Goal: Task Accomplishment & Management: Manage account settings

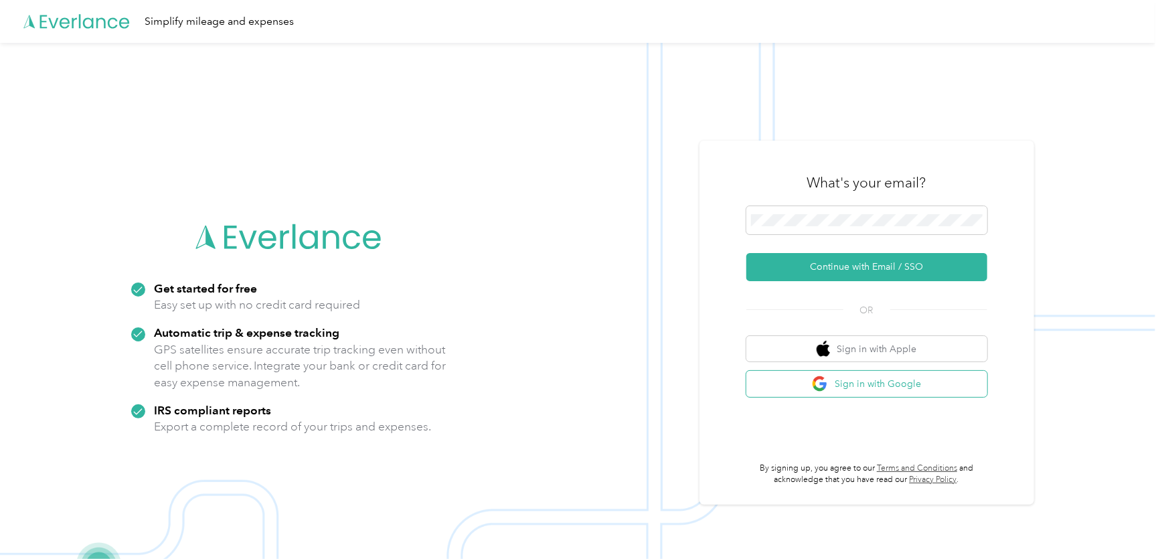
click at [851, 383] on button "Sign in with Google" at bounding box center [867, 384] width 241 height 26
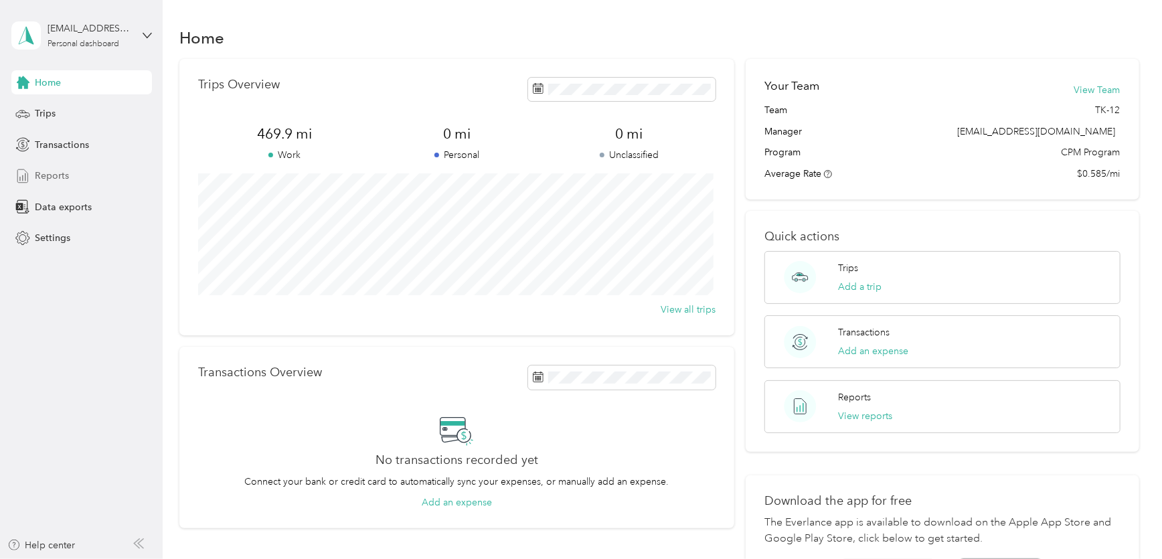
click at [56, 171] on span "Reports" at bounding box center [52, 176] width 34 height 14
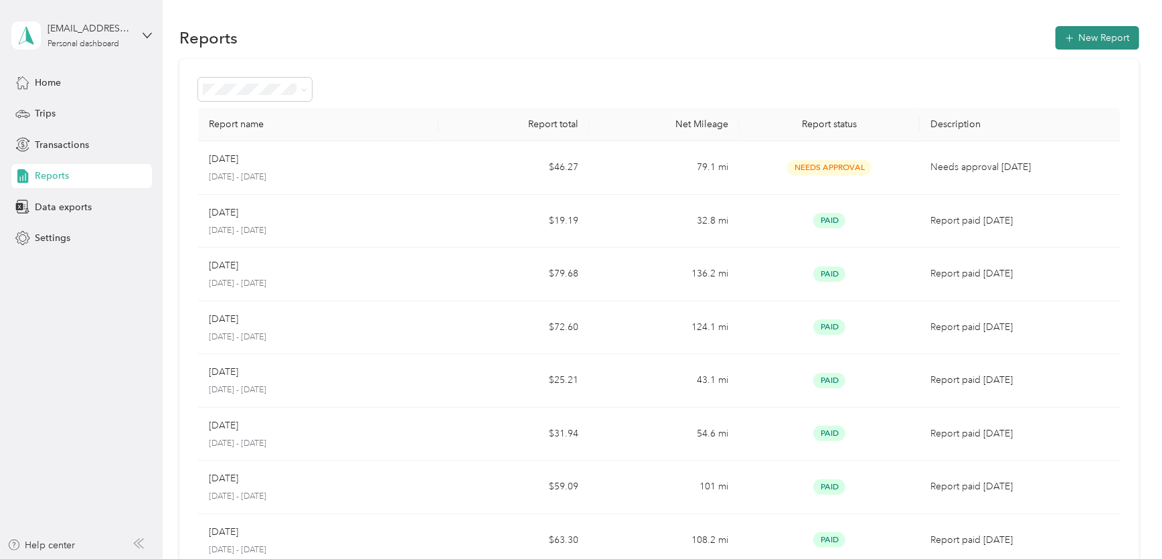
click at [1099, 35] on button "New Report" at bounding box center [1098, 37] width 84 height 23
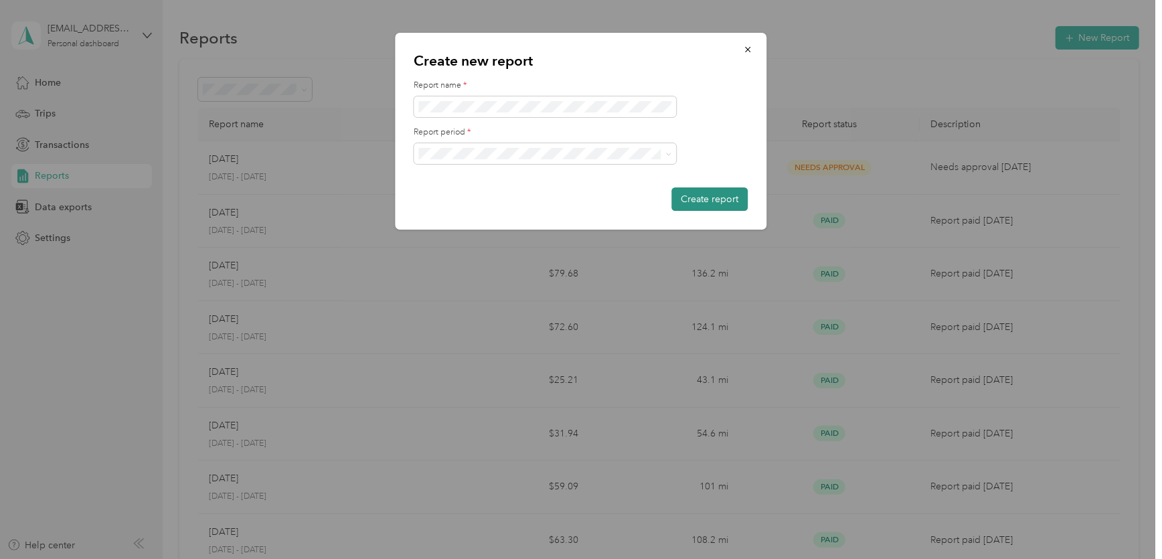
click at [694, 201] on button "Create report" at bounding box center [710, 198] width 76 height 23
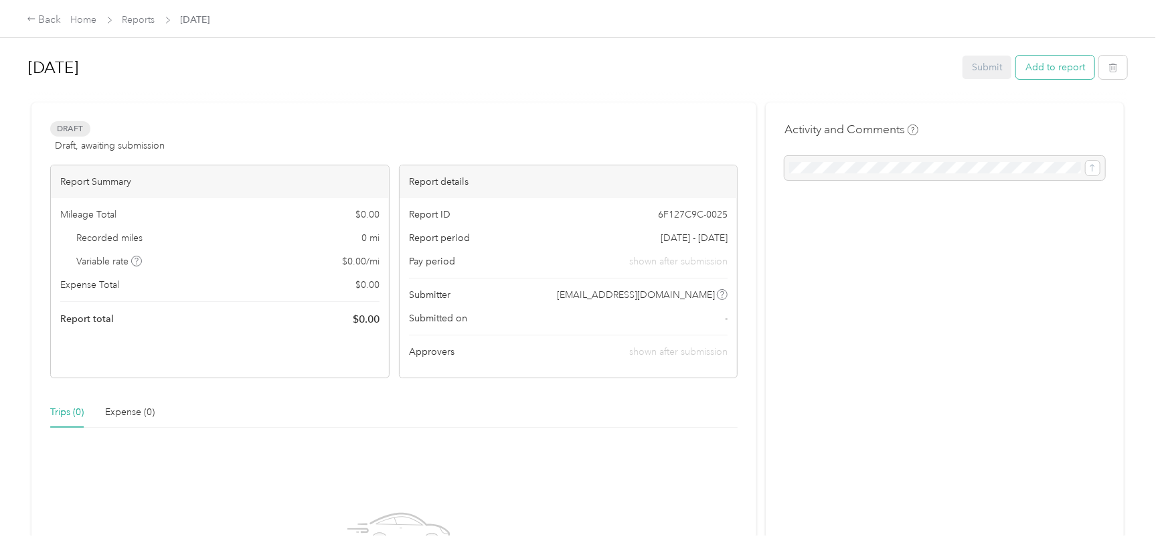
click at [1044, 66] on button "Add to report" at bounding box center [1055, 67] width 78 height 23
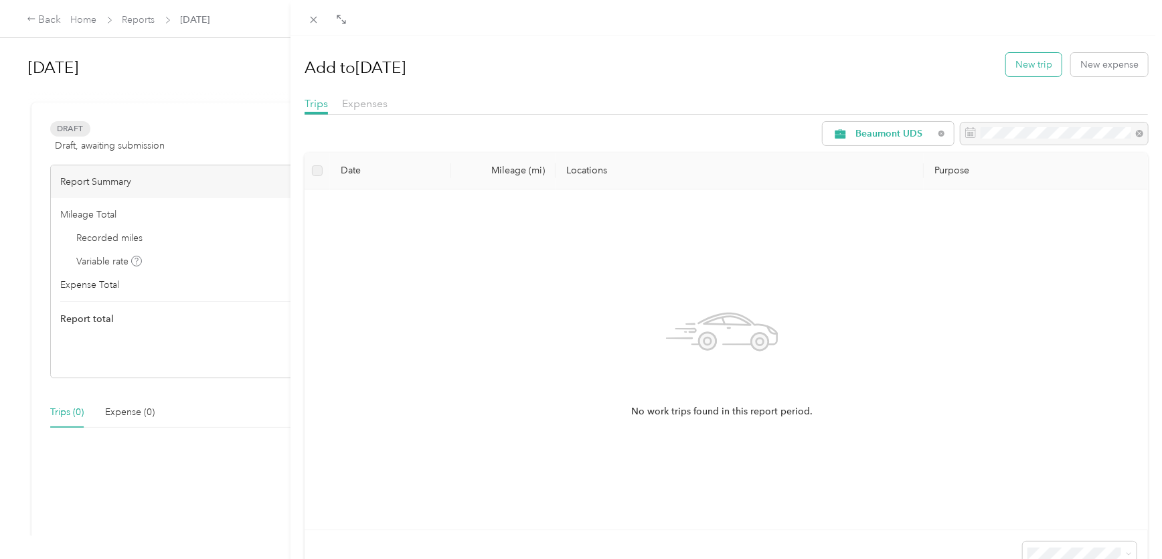
click at [1023, 64] on button "New trip" at bounding box center [1034, 64] width 56 height 23
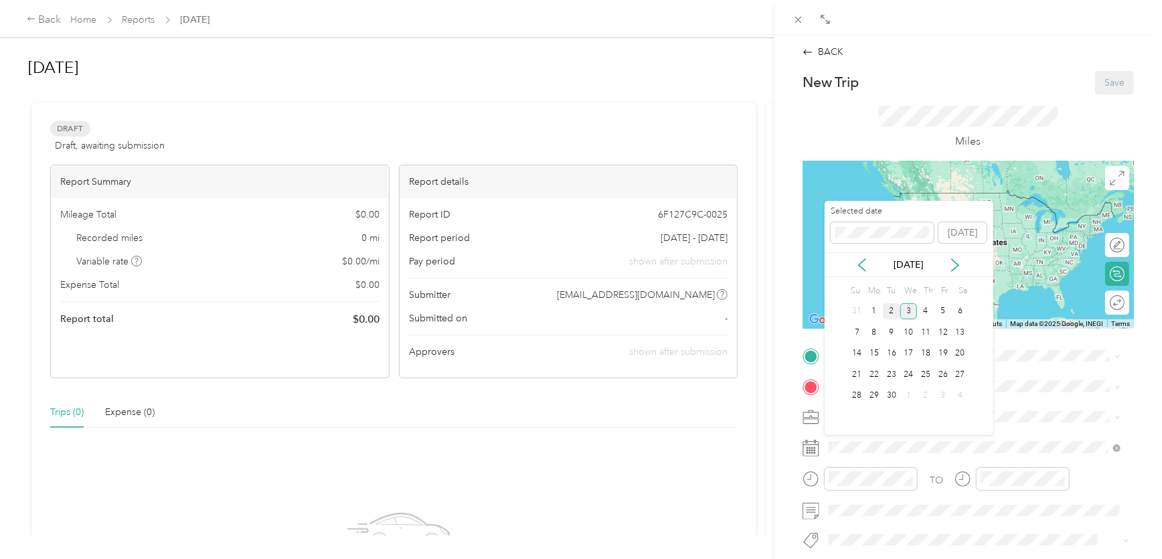
click at [890, 314] on div "2" at bounding box center [891, 311] width 17 height 17
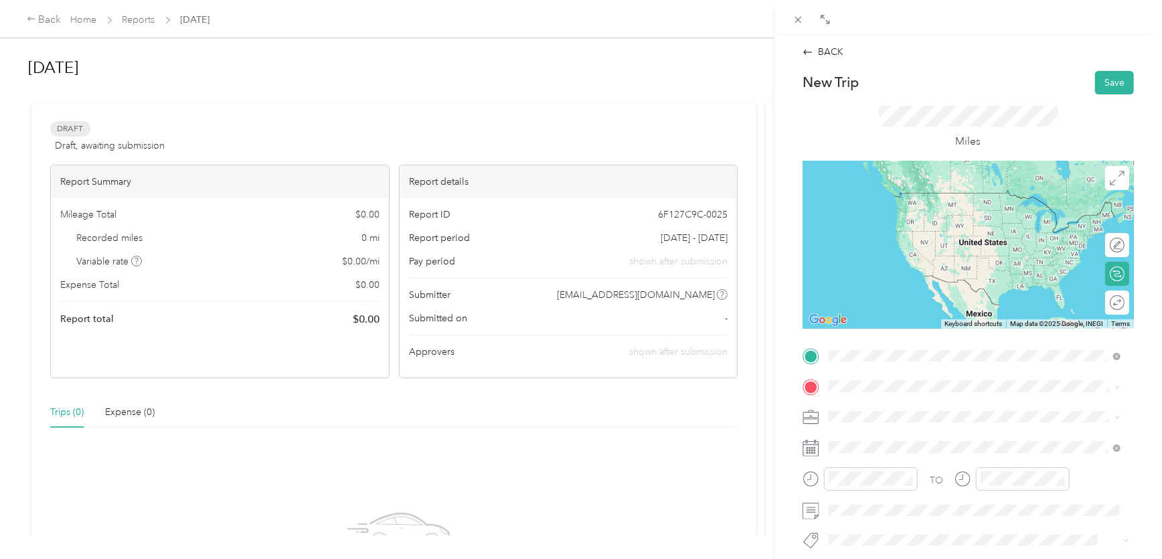
click at [899, 418] on span "[STREET_ADDRESS][US_STATE]" at bounding box center [921, 423] width 134 height 11
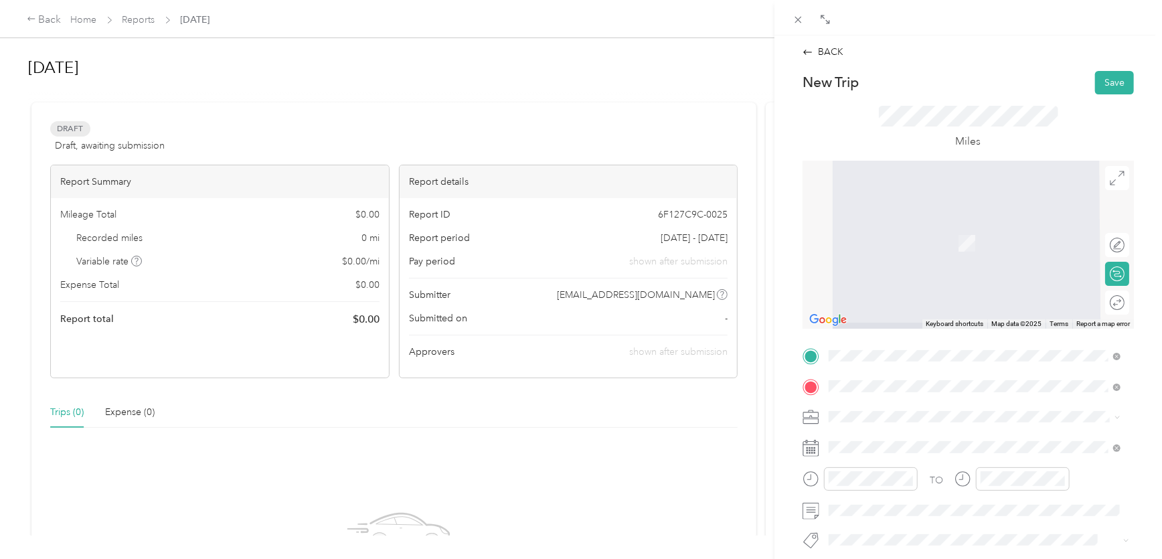
click at [911, 231] on strong "[GEOGRAPHIC_DATA]" at bounding box center [904, 228] width 100 height 12
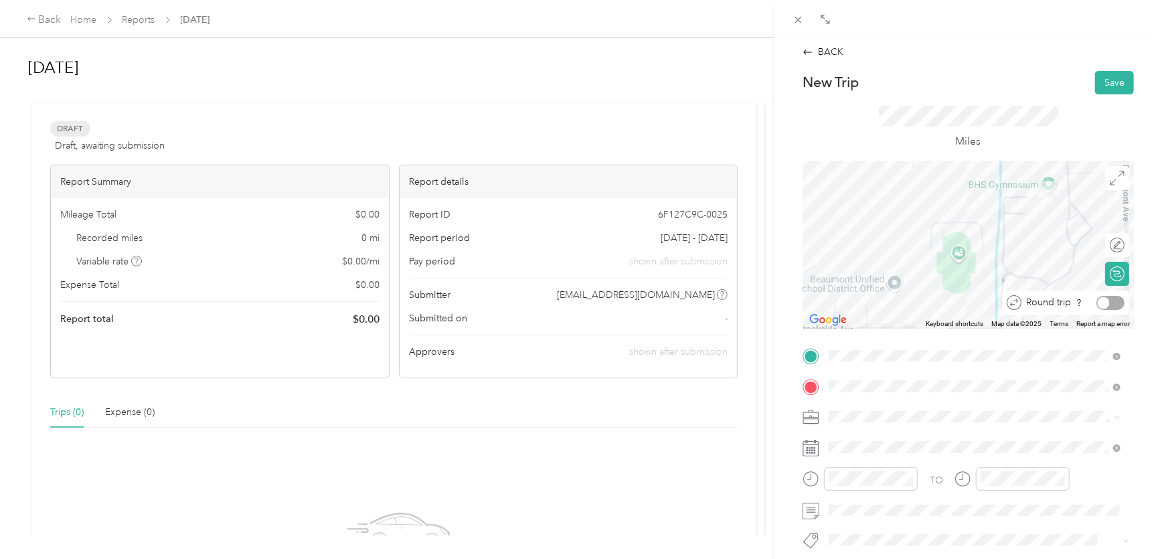
click at [1110, 304] on div at bounding box center [1111, 303] width 28 height 14
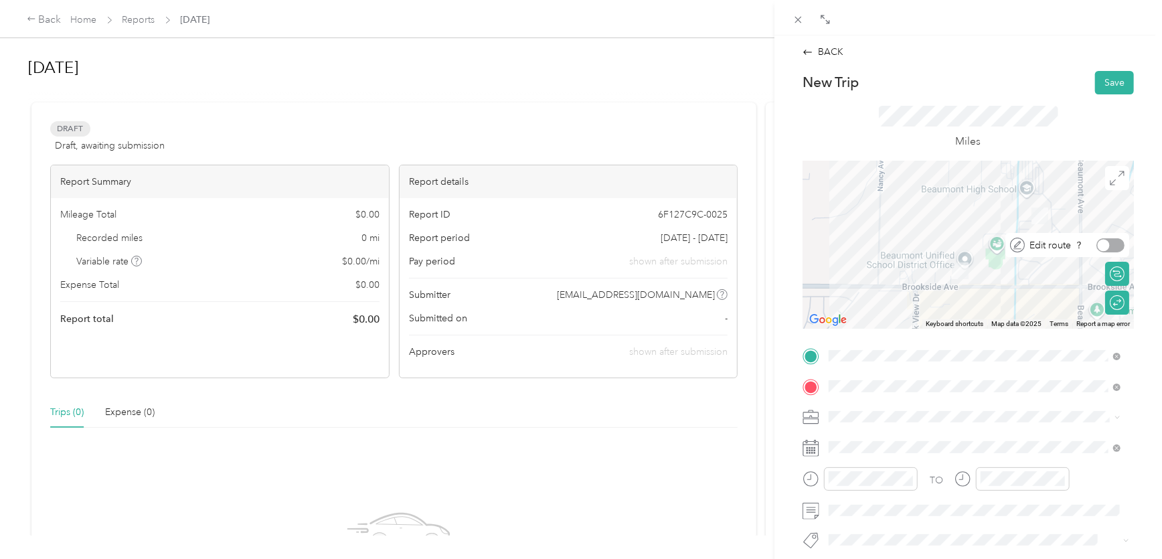
click at [1111, 246] on div at bounding box center [1111, 245] width 28 height 14
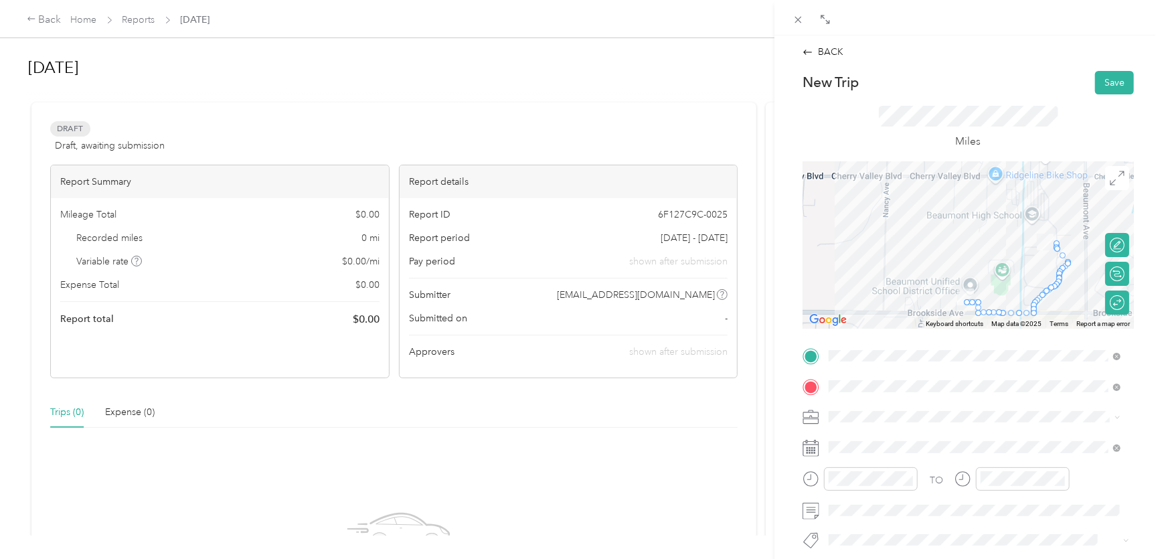
drag, startPoint x: 971, startPoint y: 220, endPoint x: 978, endPoint y: 247, distance: 28.3
click at [978, 247] on div at bounding box center [968, 244] width 331 height 167
drag, startPoint x: 1040, startPoint y: 291, endPoint x: 878, endPoint y: 181, distance: 195.2
drag, startPoint x: 1045, startPoint y: 203, endPoint x: 1083, endPoint y: 198, distance: 38.5
click at [1103, 79] on button "Save" at bounding box center [1114, 82] width 39 height 23
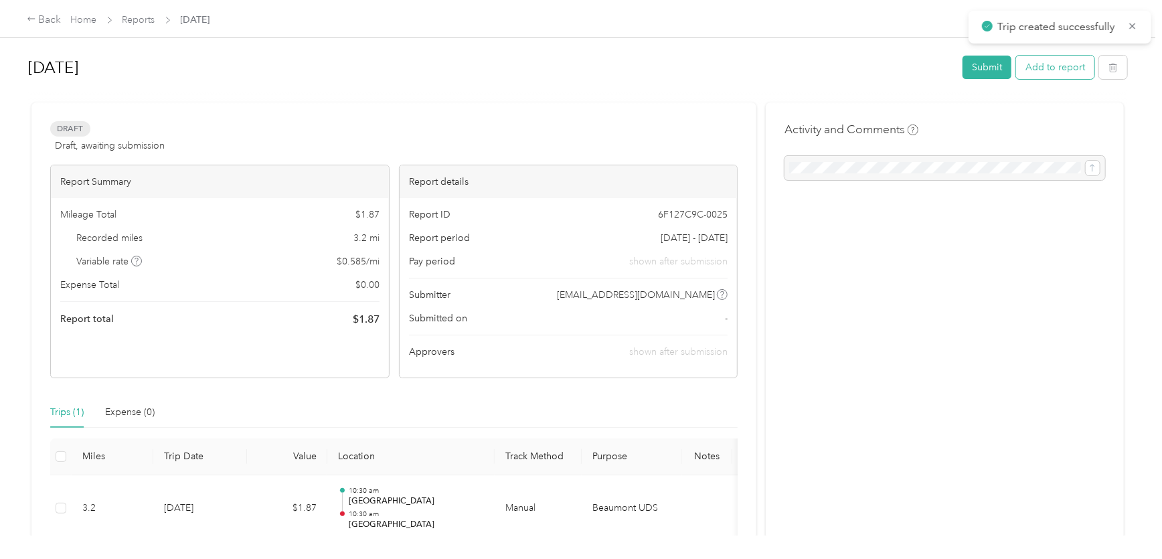
click at [1046, 70] on button "Add to report" at bounding box center [1055, 67] width 78 height 23
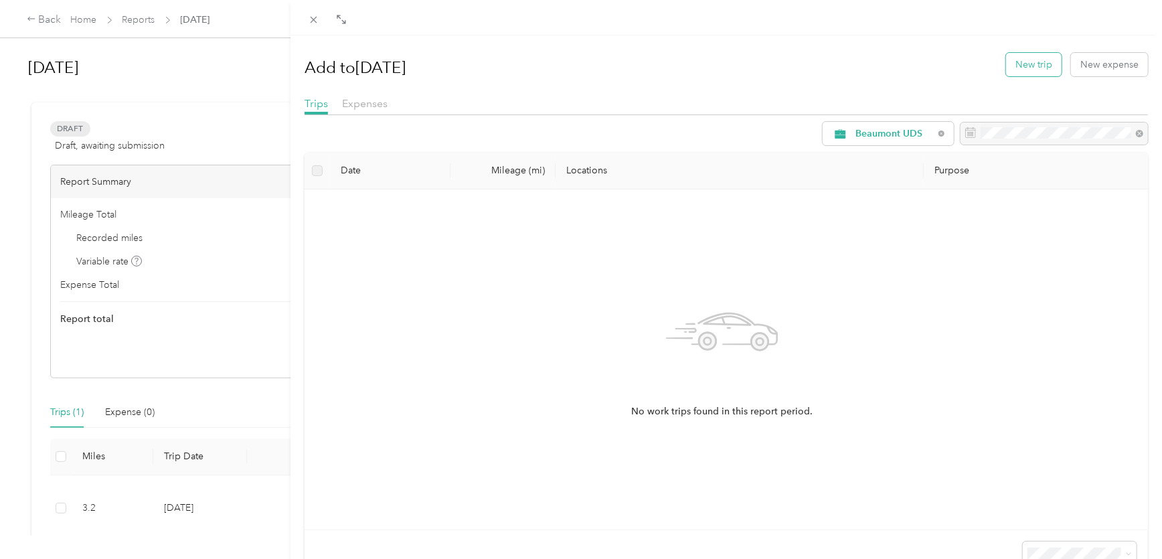
click at [1008, 62] on button "New trip" at bounding box center [1034, 64] width 56 height 23
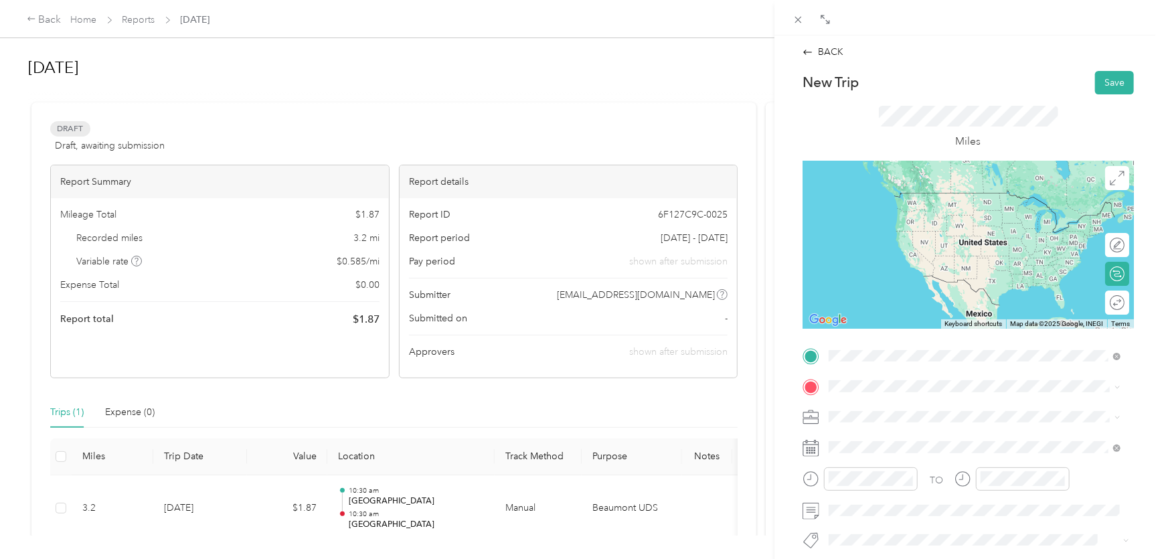
click at [897, 410] on strong "[GEOGRAPHIC_DATA]" at bounding box center [904, 409] width 100 height 12
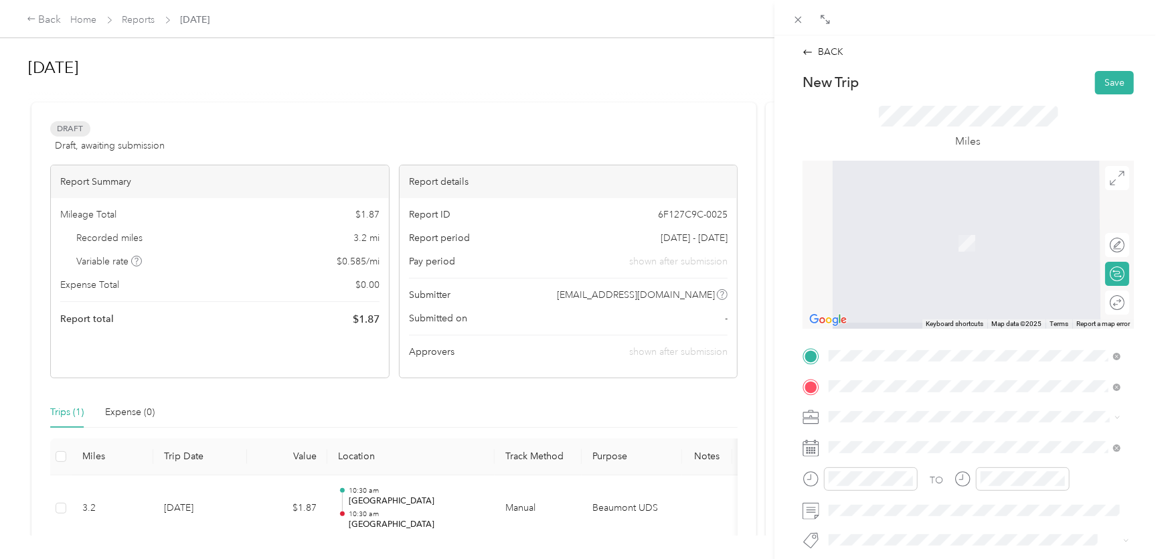
click at [939, 234] on div "[GEOGRAPHIC_DATA] [STREET_ADDRESS][US_STATE]" at bounding box center [921, 236] width 134 height 28
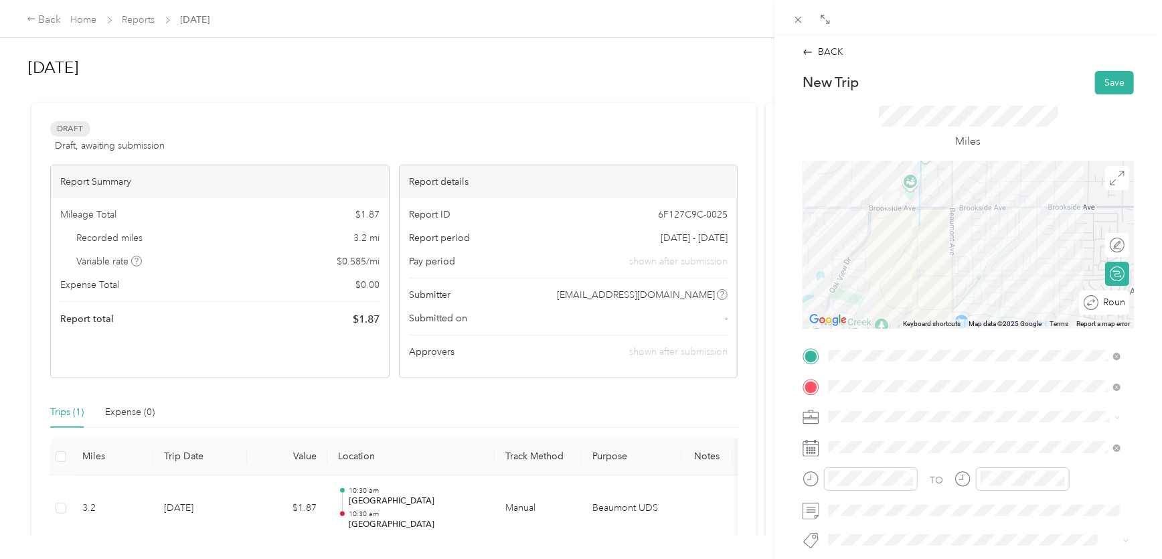
click at [1162, 303] on div at bounding box center [1174, 303] width 0 height 14
click at [1103, 80] on button "Save" at bounding box center [1114, 82] width 39 height 23
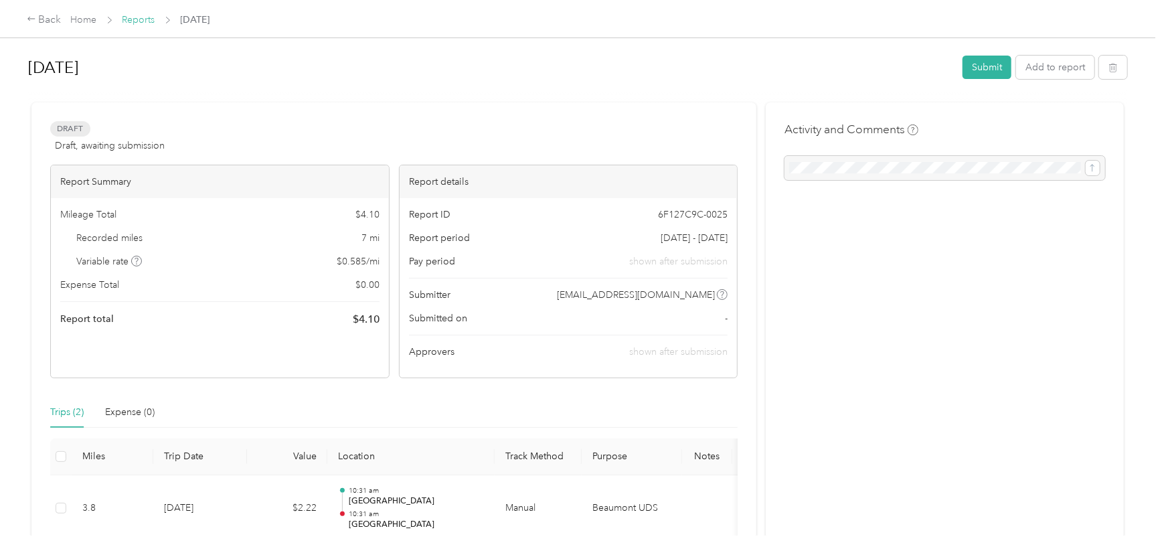
click at [147, 19] on link "Reports" at bounding box center [139, 19] width 33 height 11
